Goal: Transaction & Acquisition: Subscribe to service/newsletter

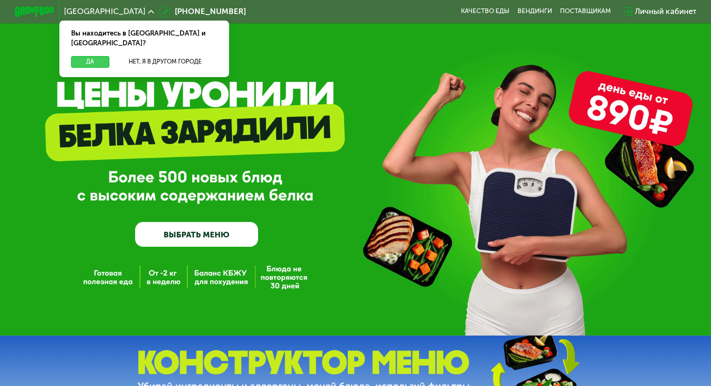
click at [84, 56] on button "Да" at bounding box center [90, 62] width 38 height 12
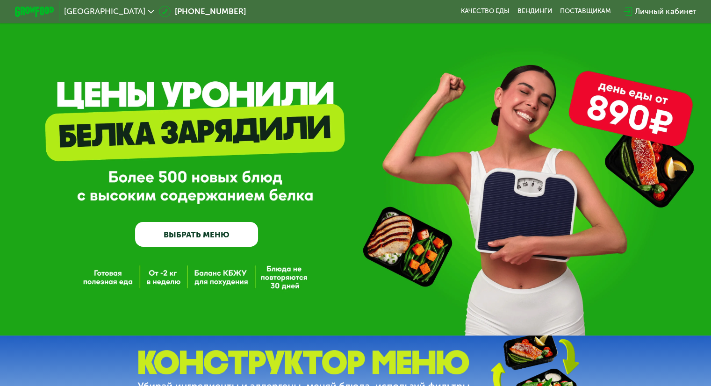
scroll to position [29, 0]
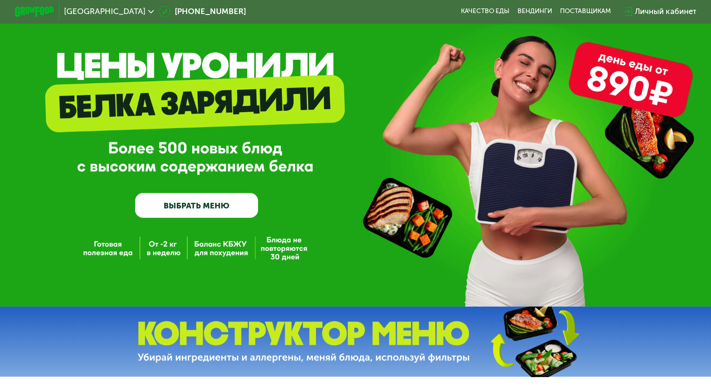
click at [223, 218] on link "ВЫБРАТЬ МЕНЮ" at bounding box center [196, 205] width 123 height 25
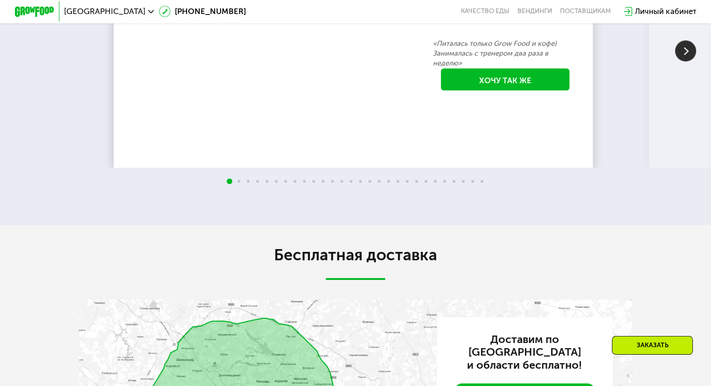
scroll to position [1693, 0]
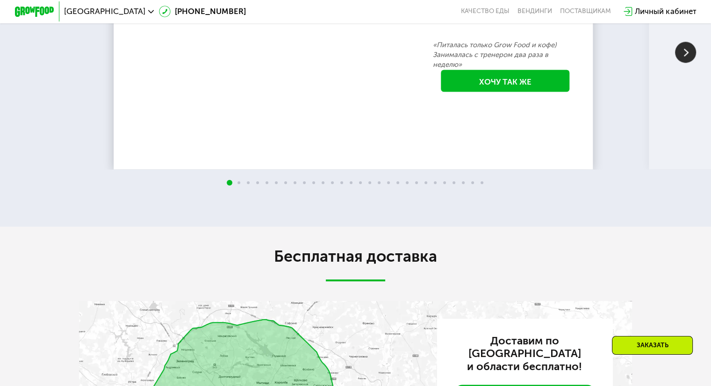
click at [692, 63] on img at bounding box center [685, 52] width 21 height 21
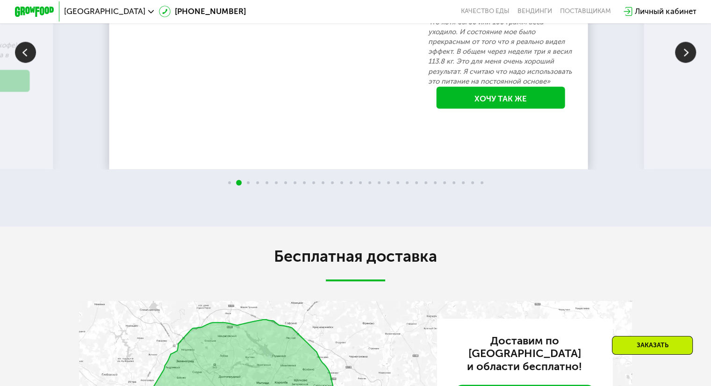
click at [692, 63] on img at bounding box center [685, 52] width 21 height 21
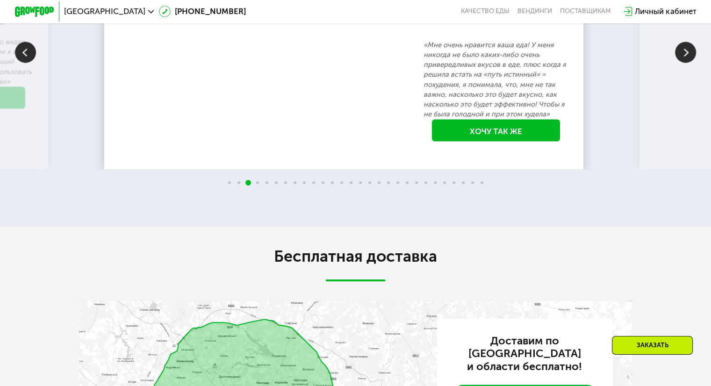
click at [692, 63] on img at bounding box center [685, 52] width 21 height 21
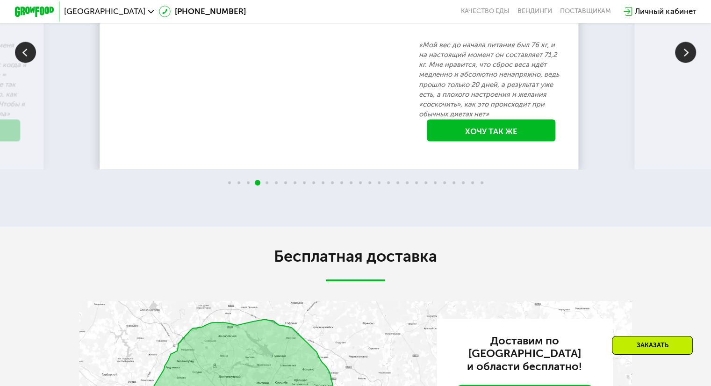
click at [692, 63] on img at bounding box center [685, 52] width 21 height 21
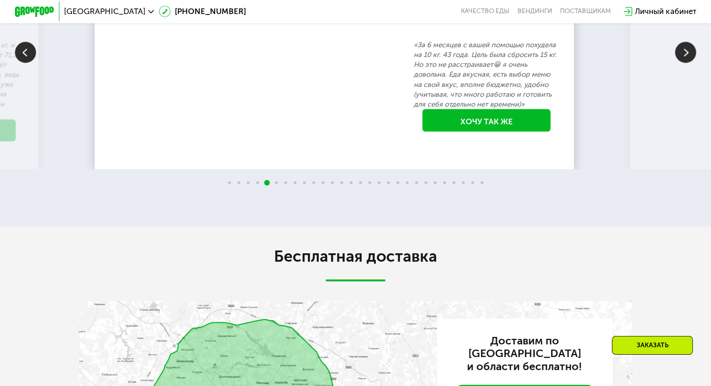
click at [692, 63] on img at bounding box center [685, 52] width 21 height 21
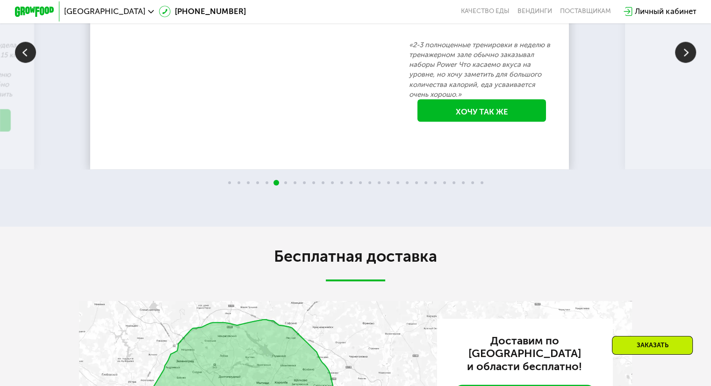
click at [692, 63] on img at bounding box center [685, 52] width 21 height 21
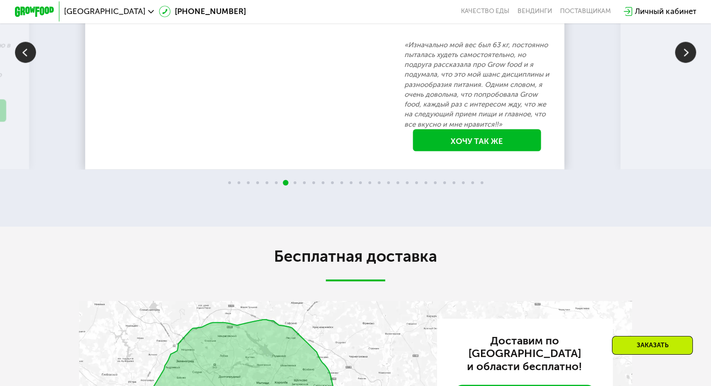
click at [692, 63] on img at bounding box center [685, 52] width 21 height 21
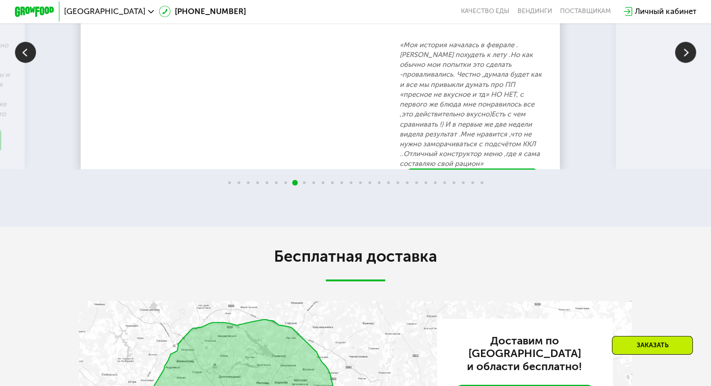
click at [692, 63] on img at bounding box center [685, 52] width 21 height 21
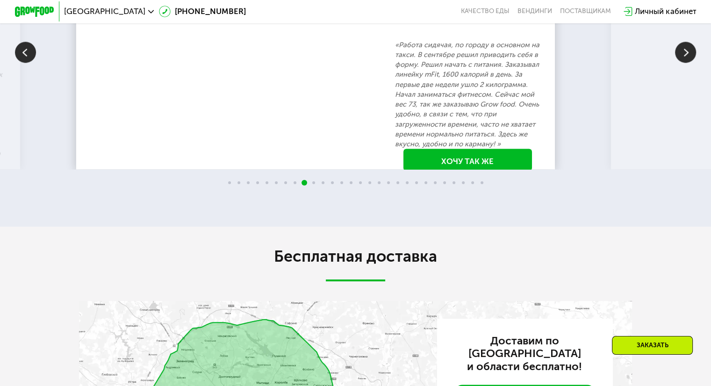
click at [692, 63] on img at bounding box center [685, 52] width 21 height 21
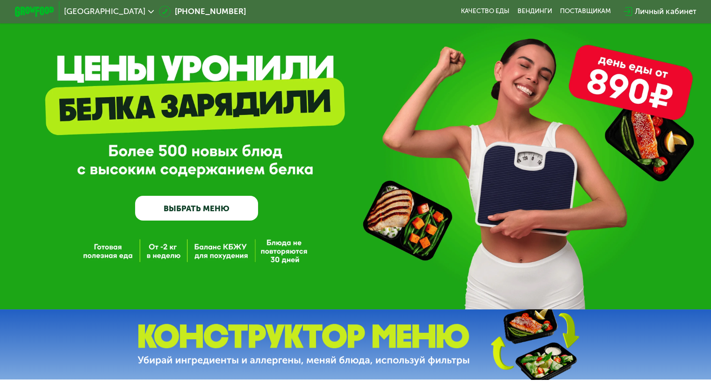
scroll to position [0, 0]
